Goal: Information Seeking & Learning: Learn about a topic

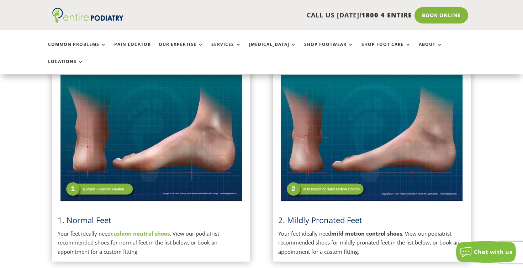
scroll to position [188, 0]
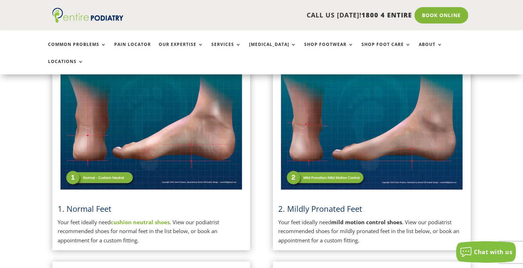
click at [333, 158] on img at bounding box center [371, 126] width 187 height 132
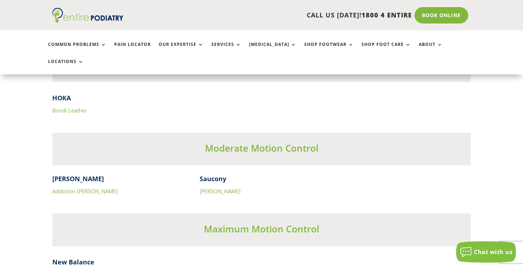
scroll to position [2215, 0]
click at [71, 187] on link "Addiction [PERSON_NAME]" at bounding box center [84, 190] width 65 height 7
click at [215, 187] on link "[PERSON_NAME]" at bounding box center [219, 190] width 41 height 7
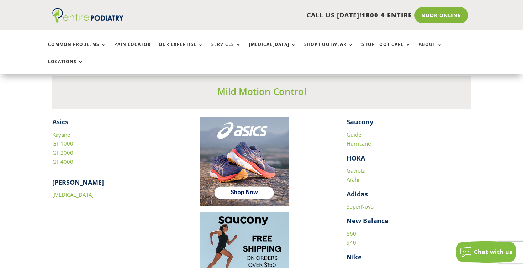
scroll to position [966, 0]
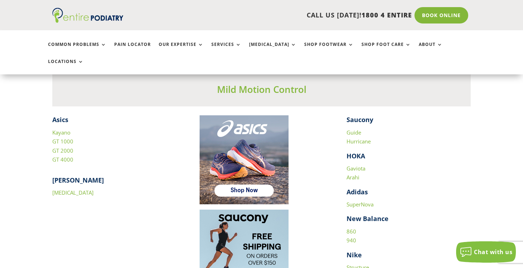
click at [67, 129] on link "Kayano" at bounding box center [61, 132] width 18 height 7
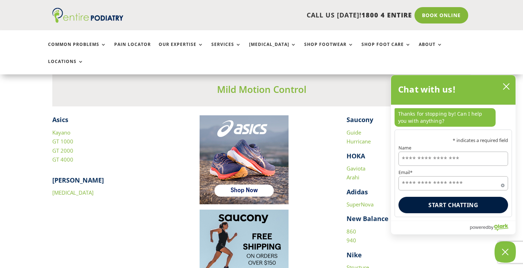
click at [66, 138] on link "GT 1000" at bounding box center [62, 141] width 21 height 7
click at [63, 147] on link "GT 2000" at bounding box center [62, 150] width 21 height 7
click at [507, 88] on icon "close chatbox" at bounding box center [505, 86] width 7 height 7
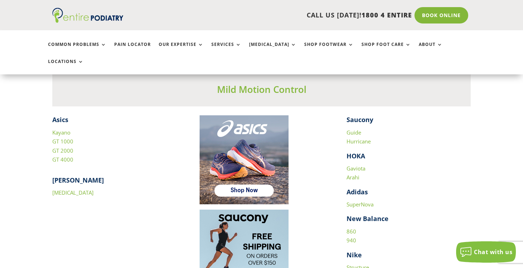
click at [73, 189] on link "[MEDICAL_DATA]" at bounding box center [72, 192] width 41 height 7
click at [354, 129] on link "Guide" at bounding box center [353, 132] width 15 height 7
click at [359, 138] on link "Hurricane" at bounding box center [358, 141] width 24 height 7
click at [349, 228] on link "860" at bounding box center [351, 231] width 10 height 7
click at [352, 236] on link "940" at bounding box center [351, 239] width 10 height 7
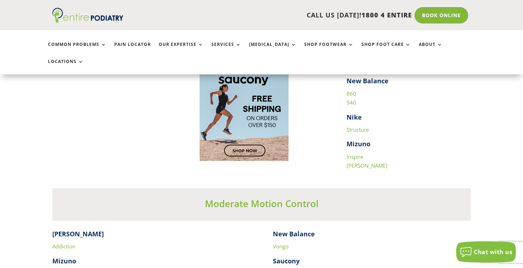
scroll to position [1106, 0]
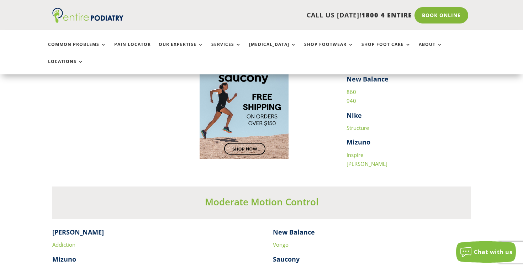
click at [365, 124] on link "Structure" at bounding box center [357, 127] width 22 height 7
click at [356, 151] on link "Inspire" at bounding box center [354, 154] width 17 height 7
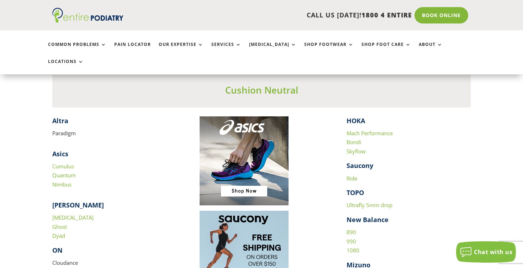
scroll to position [673, 0]
click at [350, 228] on link "890" at bounding box center [351, 231] width 10 height 7
click at [352, 174] on link "Ride" at bounding box center [351, 177] width 11 height 7
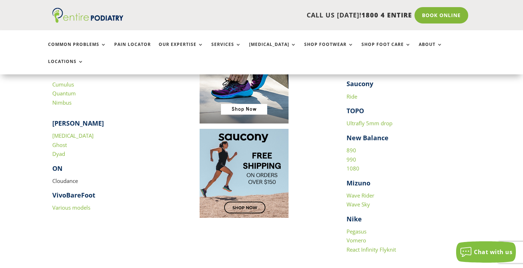
scroll to position [755, 0]
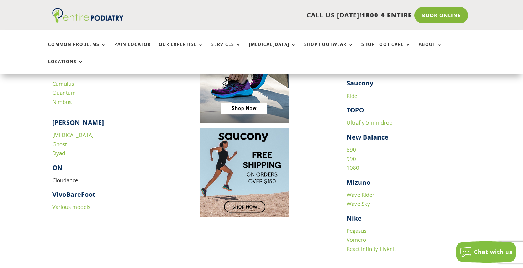
click at [65, 131] on link "[MEDICAL_DATA]" at bounding box center [72, 134] width 41 height 7
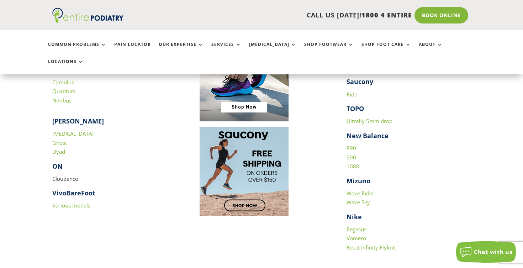
scroll to position [755, 0]
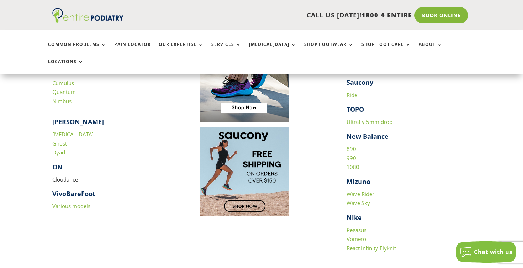
click at [62, 140] on link "Ghost" at bounding box center [59, 143] width 15 height 7
click at [62, 149] on link "Dyad" at bounding box center [58, 152] width 13 height 7
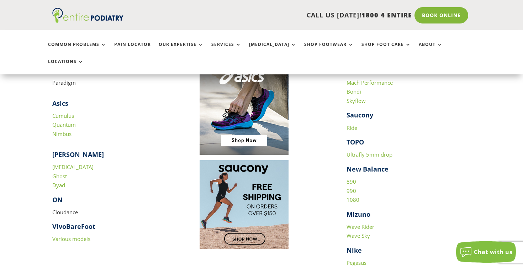
scroll to position [738, 0]
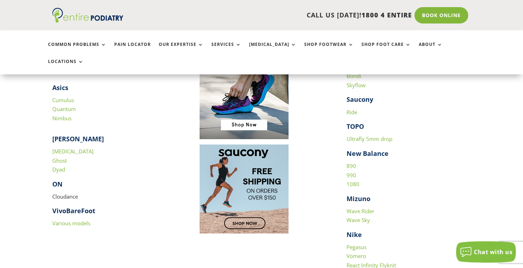
click at [356, 108] on link "Ride" at bounding box center [351, 111] width 11 height 7
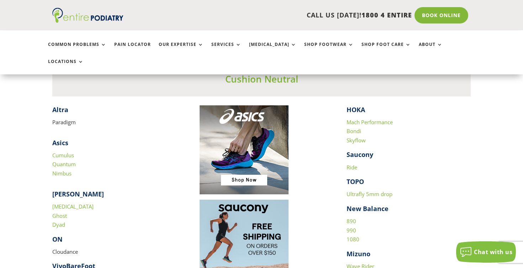
scroll to position [681, 0]
